Goal: Navigation & Orientation: Find specific page/section

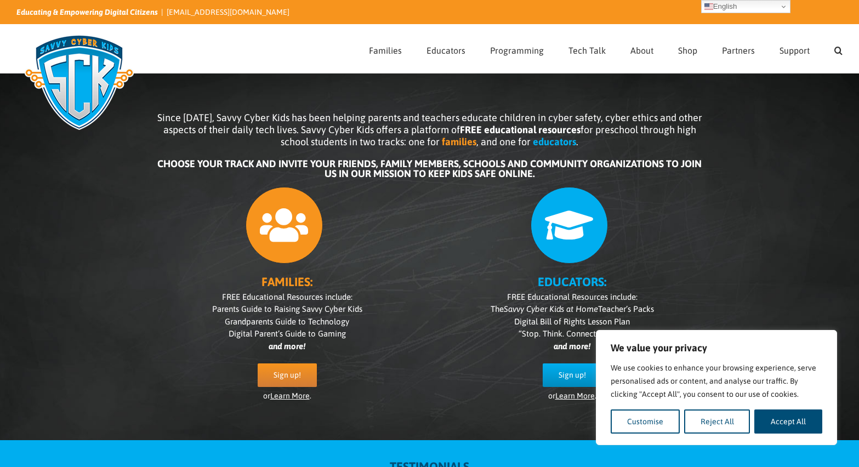
click at [443, 299] on p "FREE Educational Resources include: The Savvy Cyber Kids at Home Teacher’s Pack…" at bounding box center [572, 322] width 263 height 62
click at [122, 179] on div "Since [DATE], Savvy Cyber Kids has been helping parents and teachers educate ch…" at bounding box center [429, 248] width 859 height 383
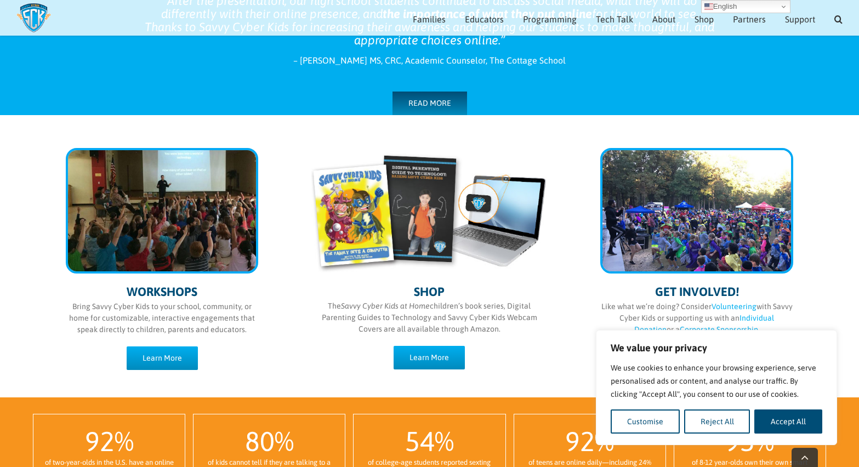
scroll to position [475, 0]
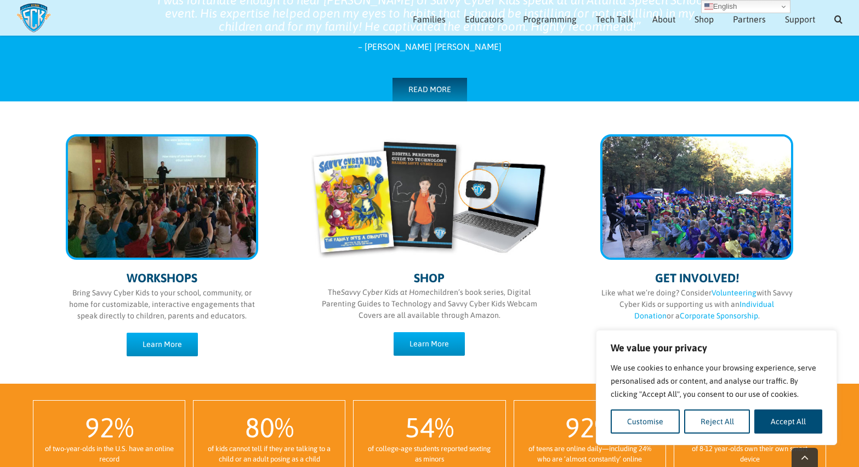
click at [577, 314] on div "WORKSHOPS Bring Savvy Cyber Kids to your school, community, or home for customi…" at bounding box center [430, 242] width 772 height 239
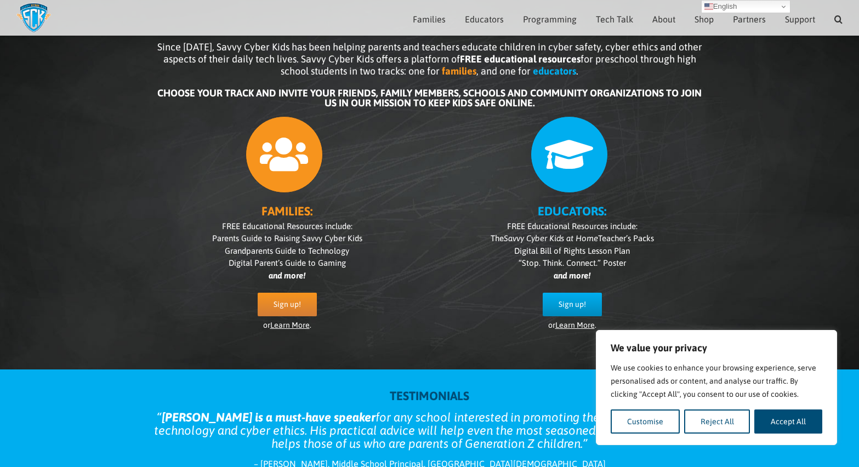
scroll to position [0, 0]
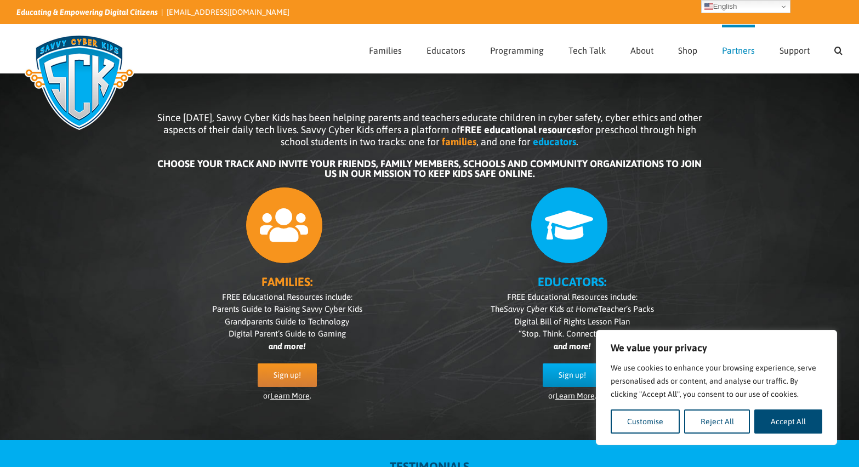
click at [735, 50] on span "Partners" at bounding box center [738, 50] width 33 height 9
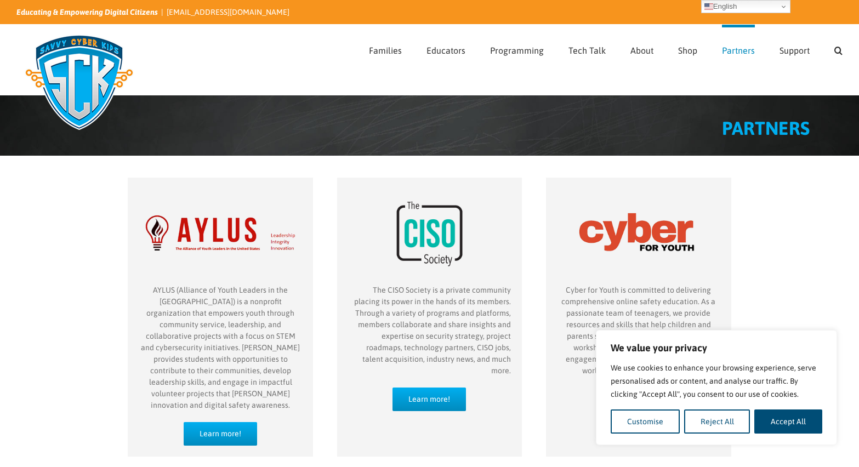
click at [393, 129] on h1 "PARTNERS" at bounding box center [410, 128] width 799 height 19
click at [634, 146] on div "PARTNERS" at bounding box center [410, 134] width 799 height 31
